Goal: Check status: Check status

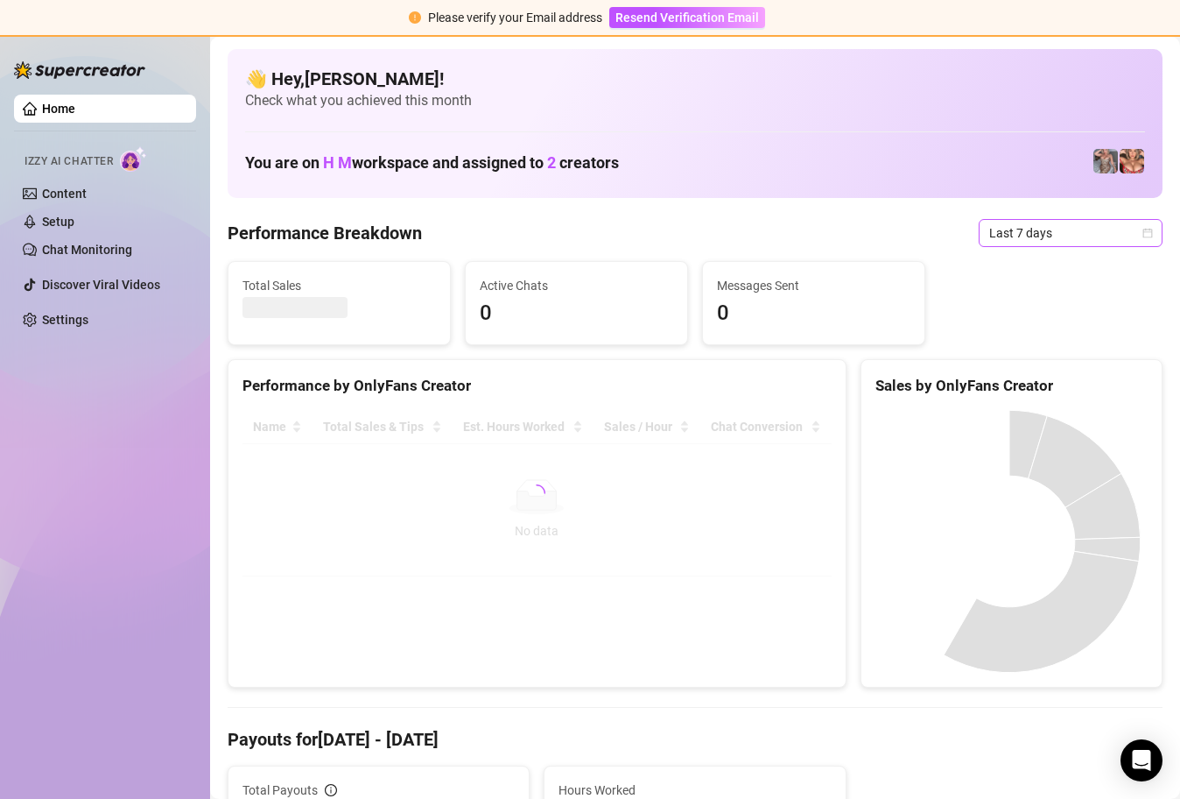
click at [1143, 234] on icon "calendar" at bounding box center [1148, 233] width 11 height 11
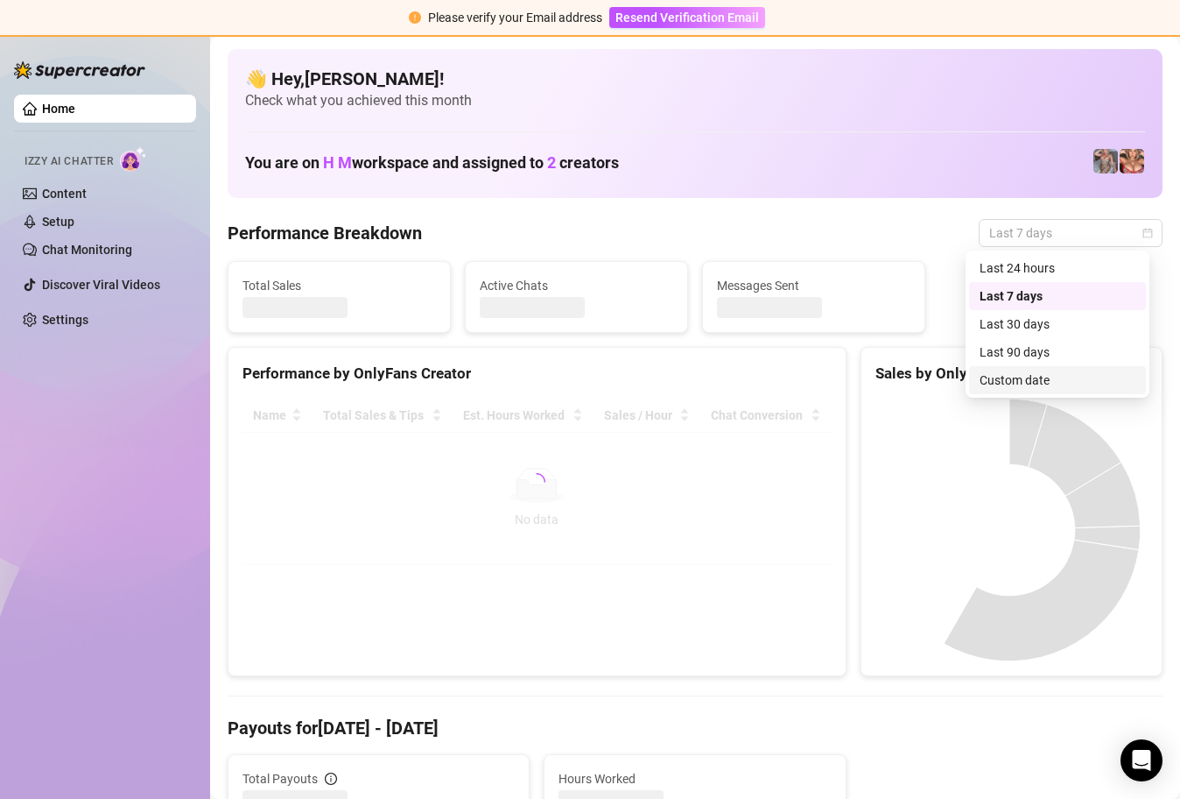
click at [1024, 370] on div "Custom date" at bounding box center [1058, 379] width 156 height 19
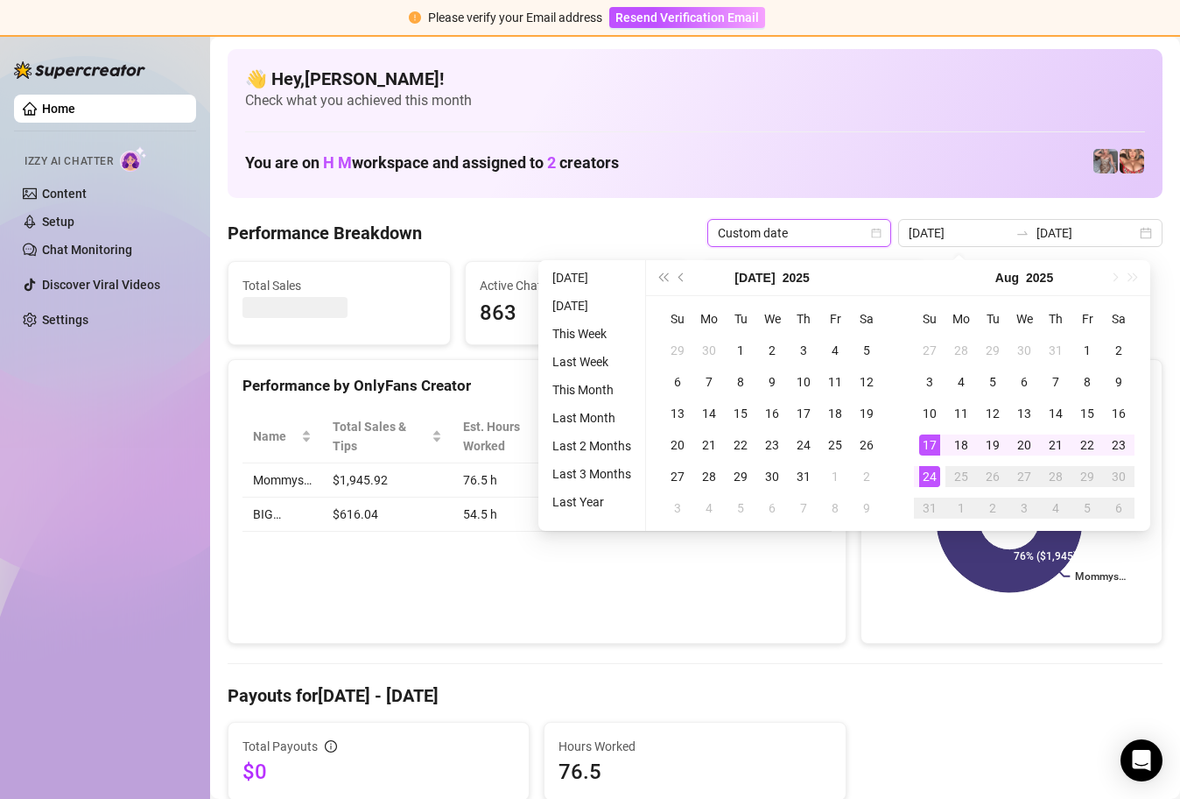
type input "[DATE]"
click at [933, 471] on div "24" at bounding box center [929, 476] width 21 height 21
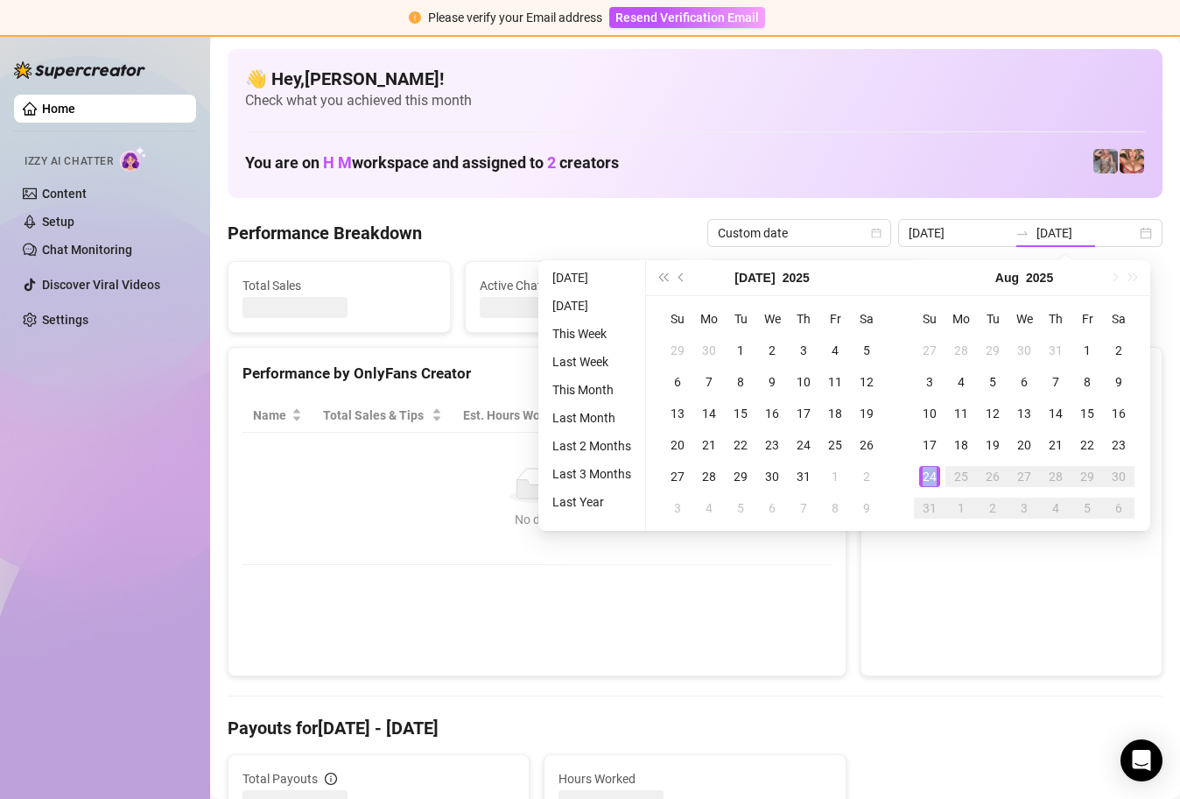
type input "[DATE]"
